Goal: Task Accomplishment & Management: Manage account settings

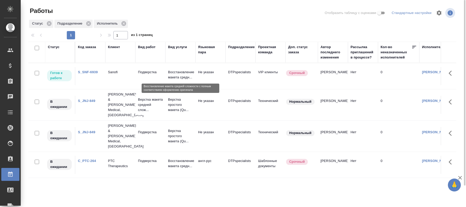
click at [177, 73] on p "Восстановление макета средн..." at bounding box center [180, 75] width 25 height 10
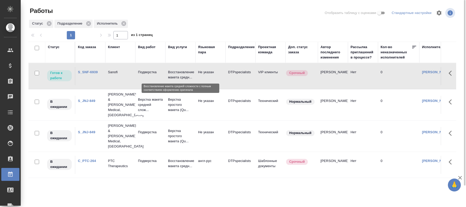
click at [177, 73] on p "Восстановление макета средн..." at bounding box center [180, 75] width 25 height 10
click at [146, 75] on td "Подверстка" at bounding box center [150, 76] width 30 height 18
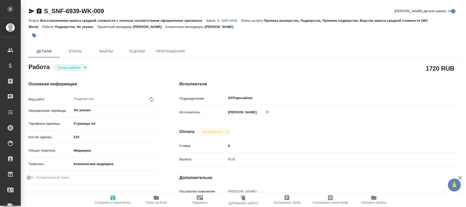
type textarea "x"
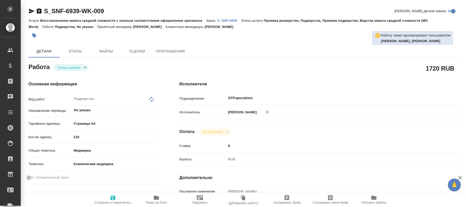
type textarea "x"
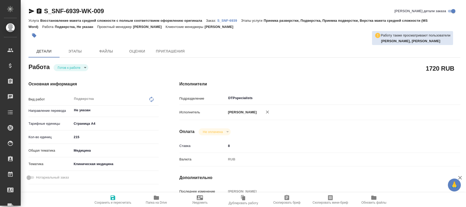
type textarea "x"
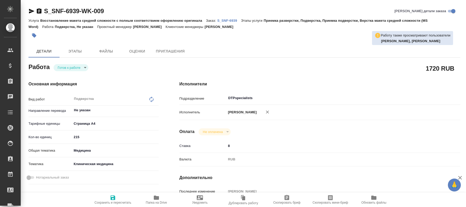
type textarea "x"
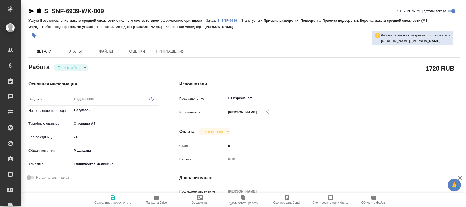
type textarea "x"
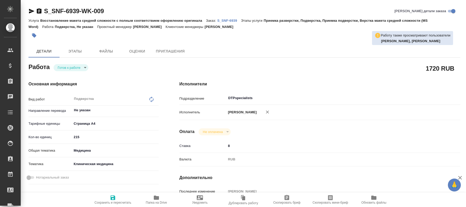
type textarea "x"
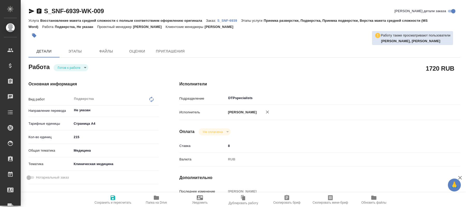
type textarea "x"
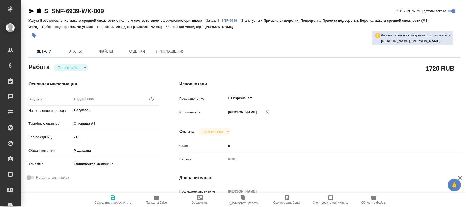
type textarea "x"
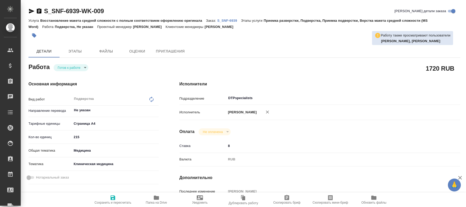
scroll to position [79, 0]
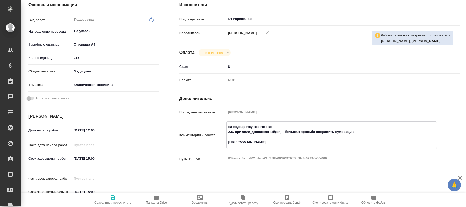
drag, startPoint x: 288, startPoint y: 141, endPoint x: 226, endPoint y: 141, distance: 62.1
click at [226, 141] on textarea "на подверстку все готово 2.5. при 0000_дополненный(en) - большая просьба поправ…" at bounding box center [331, 134] width 210 height 24
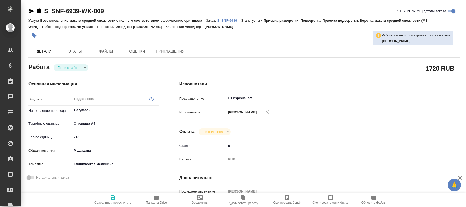
type textarea "x"
click at [76, 68] on body "🙏 .cls-1 fill:#fff; AWATERA Kucherenko Oksana Клиенты Спецификации Заказы 0 Чат…" at bounding box center [233, 103] width 466 height 207
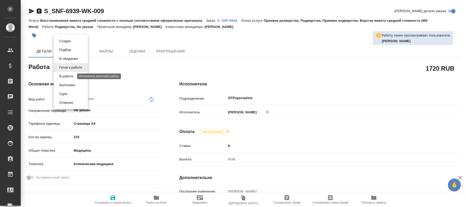
click at [69, 77] on button "В работе" at bounding box center [66, 76] width 17 height 6
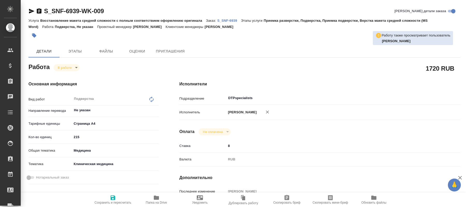
type textarea "x"
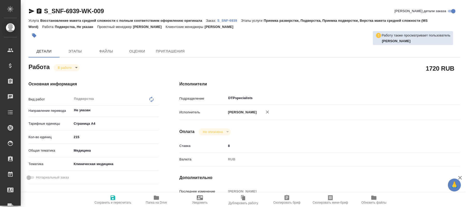
type textarea "x"
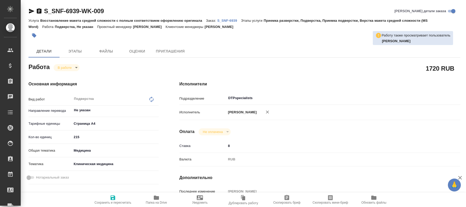
type textarea "x"
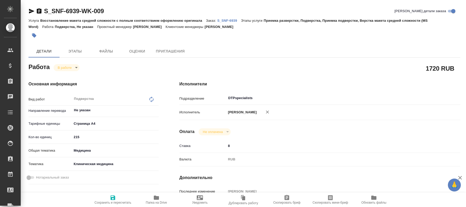
scroll to position [158, 0]
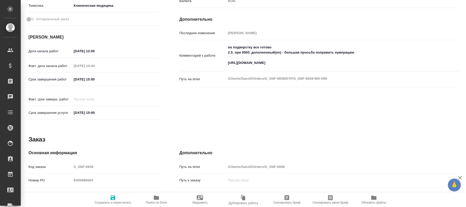
type textarea "x"
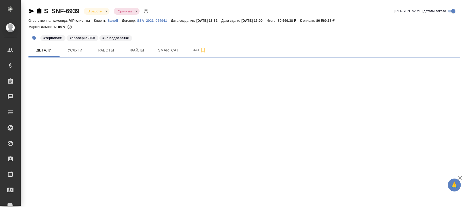
select select "RU"
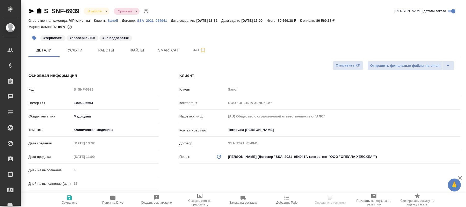
type textarea "x"
type input "[PERSON_NAME]"
type input "Комаров Роман"
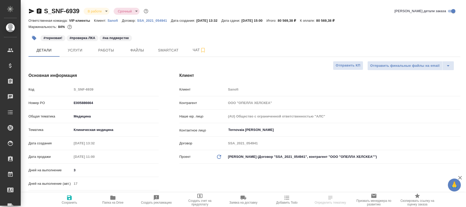
type textarea "x"
click at [90, 48] on button "Услуги" at bounding box center [75, 50] width 31 height 13
click at [111, 51] on span "Работы" at bounding box center [106, 50] width 25 height 6
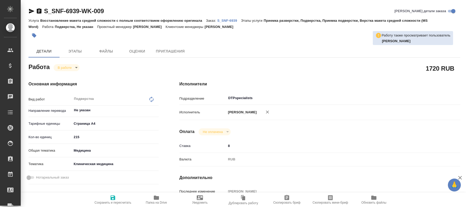
type textarea "x"
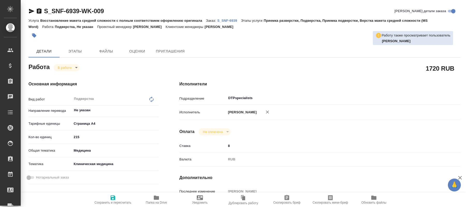
type textarea "x"
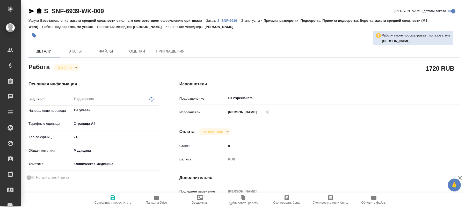
type textarea "x"
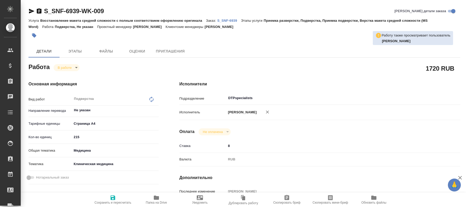
type textarea "x"
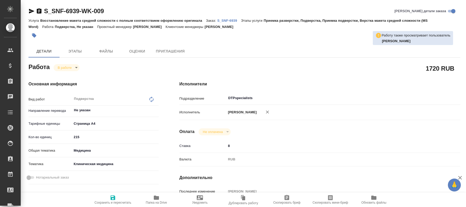
type textarea "x"
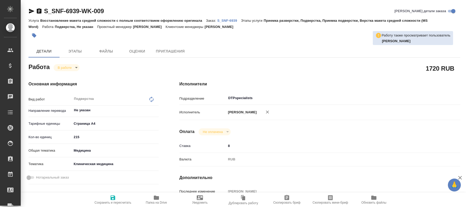
click at [158, 200] on icon "button" at bounding box center [156, 198] width 5 height 4
type textarea "x"
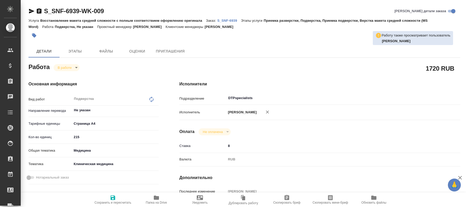
type textarea "x"
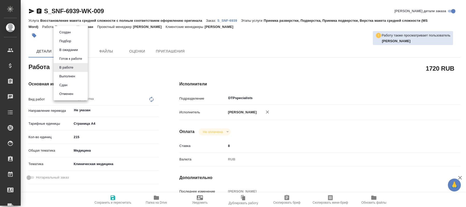
click at [74, 70] on body "🙏 .cls-1 fill:#fff; AWATERA Kucherenko Oksana Клиенты Спецификации Заказы 0 Чат…" at bounding box center [233, 103] width 466 height 207
click at [72, 74] on button "Выполнен" at bounding box center [67, 76] width 19 height 6
type textarea "x"
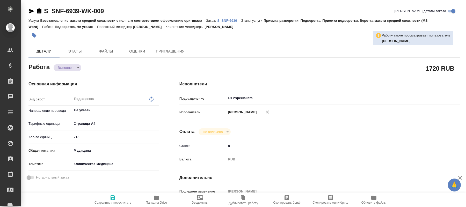
type textarea "x"
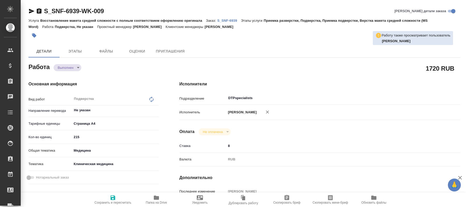
type textarea "x"
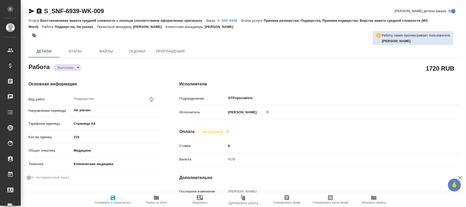
type textarea "x"
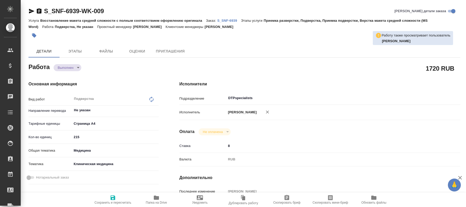
type textarea "x"
